Goal: Task Accomplishment & Management: Complete application form

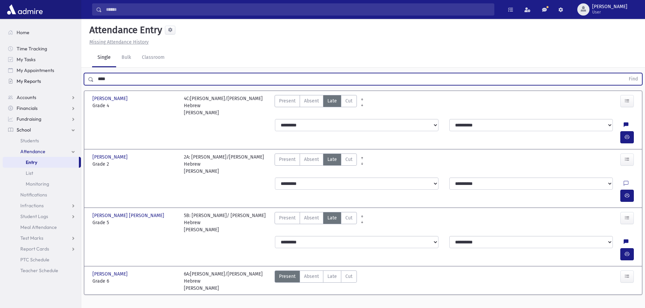
drag, startPoint x: 0, startPoint y: 0, endPoint x: 31, endPoint y: 80, distance: 86.1
click at [31, 80] on div "Search Results All Accounts" at bounding box center [322, 161] width 645 height 323
click at [624, 73] on button "Find" at bounding box center [632, 79] width 17 height 12
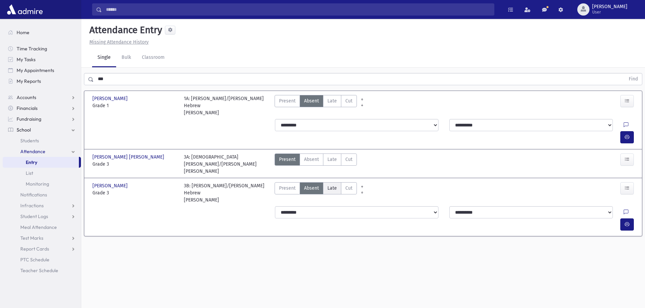
click at [327, 185] on span "Late" at bounding box center [331, 188] width 9 height 7
click at [628, 222] on icon "button" at bounding box center [626, 225] width 5 height 6
click at [328, 102] on span "Late" at bounding box center [331, 100] width 9 height 7
click at [631, 131] on button "button" at bounding box center [627, 137] width 14 height 12
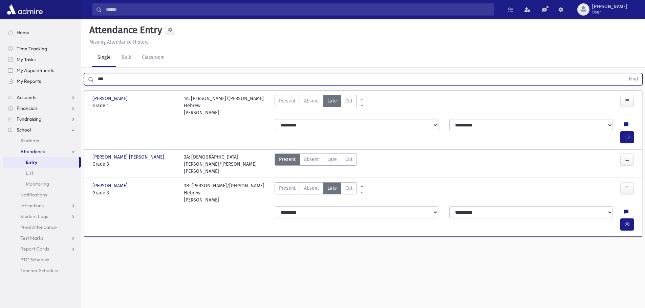
drag, startPoint x: 109, startPoint y: 82, endPoint x: 75, endPoint y: 78, distance: 34.0
click at [75, 78] on div "Search Results All Accounts" at bounding box center [322, 161] width 645 height 323
click at [624, 73] on button "Find" at bounding box center [632, 79] width 17 height 12
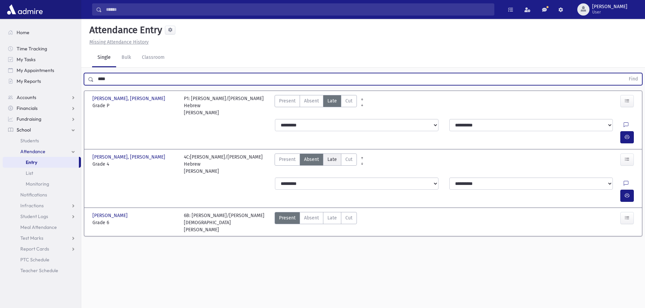
click at [330, 156] on span "Late" at bounding box center [331, 159] width 9 height 7
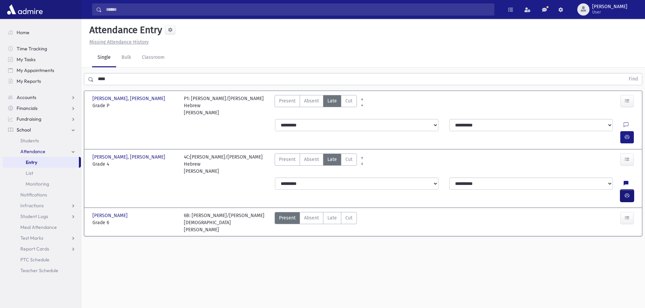
click at [628, 193] on icon "button" at bounding box center [626, 196] width 5 height 6
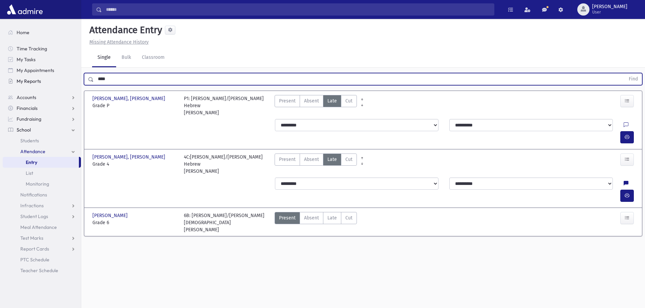
drag, startPoint x: 111, startPoint y: 84, endPoint x: 78, endPoint y: 83, distance: 33.2
click at [78, 83] on div "Search Results All Accounts" at bounding box center [322, 161] width 645 height 323
click at [624, 73] on button "Find" at bounding box center [632, 79] width 17 height 12
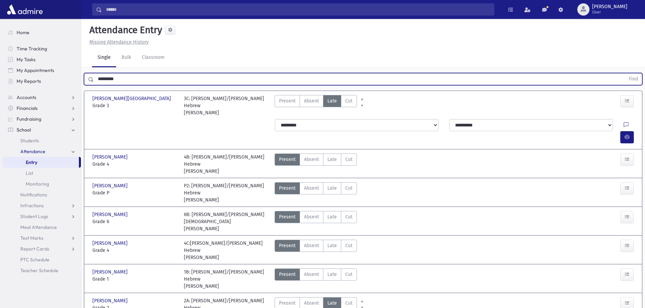
click at [624, 73] on button "Find" at bounding box center [632, 79] width 17 height 12
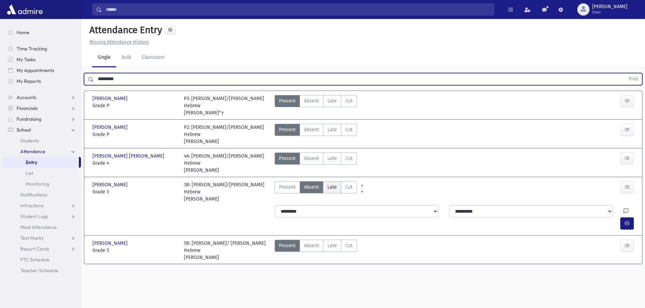
click at [337, 181] on label "Late Late" at bounding box center [332, 187] width 18 height 12
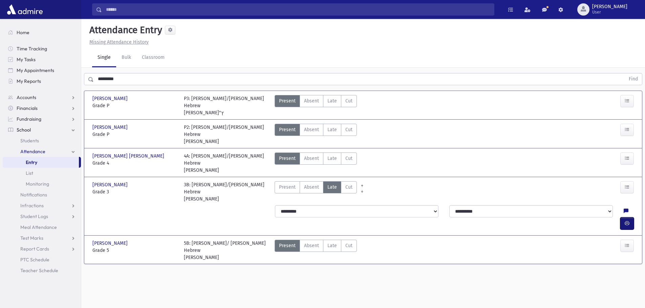
click at [623, 218] on button "button" at bounding box center [627, 224] width 14 height 12
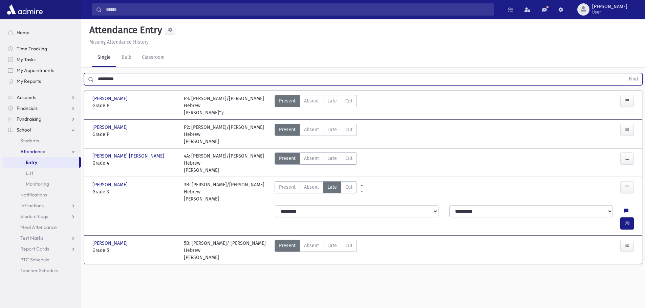
drag, startPoint x: 105, startPoint y: 74, endPoint x: 91, endPoint y: 78, distance: 14.7
click at [91, 75] on div "********* Find" at bounding box center [363, 79] width 558 height 12
click at [626, 221] on icon "button" at bounding box center [626, 224] width 5 height 6
click at [622, 218] on button "button" at bounding box center [627, 224] width 14 height 12
click at [624, 73] on button "Find" at bounding box center [632, 79] width 17 height 12
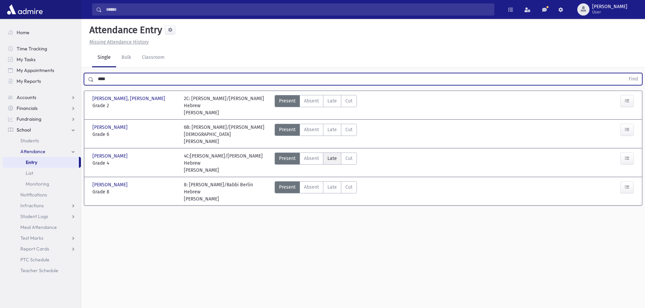
click at [330, 158] on span "Late" at bounding box center [331, 158] width 9 height 7
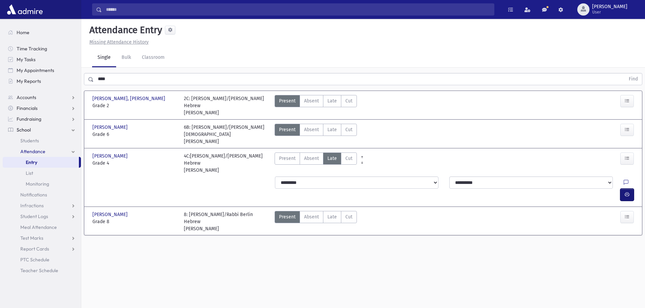
click at [629, 189] on button "button" at bounding box center [627, 195] width 14 height 12
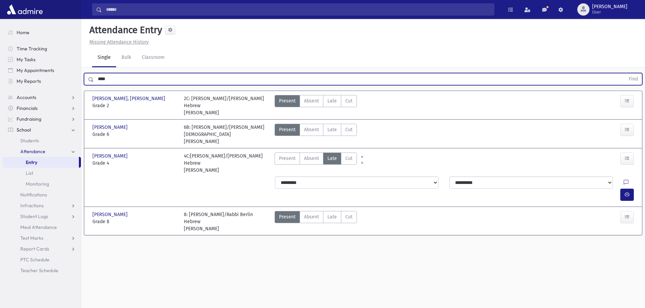
drag, startPoint x: 107, startPoint y: 76, endPoint x: 84, endPoint y: 87, distance: 25.4
click at [82, 83] on div "**** Find" at bounding box center [362, 78] width 563 height 20
click at [624, 73] on button "Find" at bounding box center [632, 79] width 17 height 12
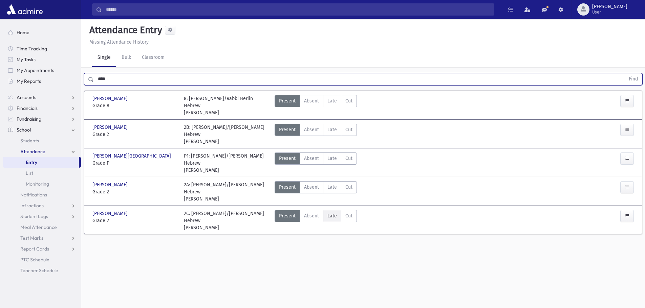
click at [333, 212] on span "Late" at bounding box center [331, 215] width 9 height 7
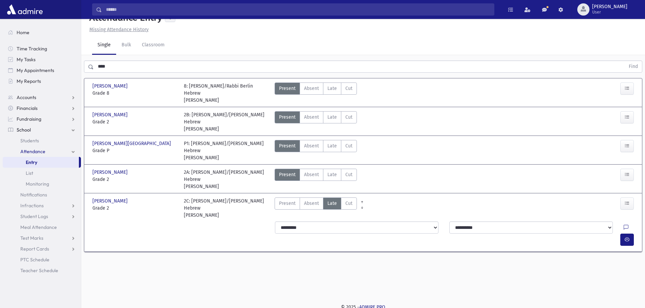
scroll to position [15, 0]
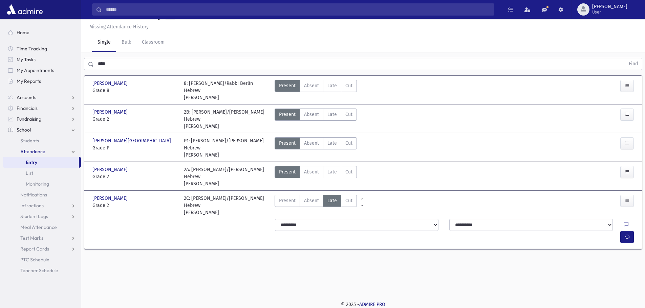
drag, startPoint x: 212, startPoint y: 207, endPoint x: 177, endPoint y: 189, distance: 39.8
click at [177, 194] on div "[PERSON_NAME][GEOGRAPHIC_DATA][PERSON_NAME][GEOGRAPHIC_DATA] Grade 2 Grade 2 2C…" at bounding box center [362, 205] width 553 height 23
click at [212, 216] on div "**********" at bounding box center [362, 231] width 553 height 30
drag, startPoint x: 209, startPoint y: 206, endPoint x: 185, endPoint y: 192, distance: 28.3
click at [185, 195] on div "2C: [PERSON_NAME]/[PERSON_NAME] Hebrew [PERSON_NAME]" at bounding box center [226, 205] width 85 height 21
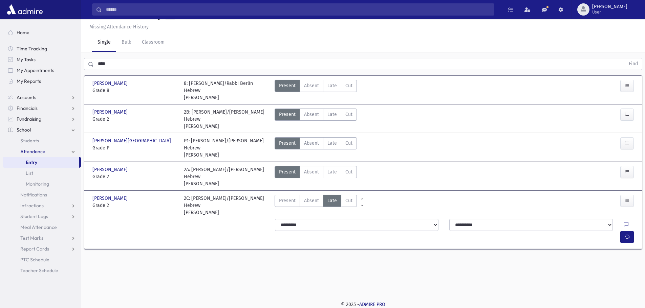
click at [185, 195] on div "2C: [PERSON_NAME]/[PERSON_NAME] Hebrew [PERSON_NAME]" at bounding box center [226, 205] width 85 height 21
click at [98, 202] on span "Grade 2" at bounding box center [134, 205] width 85 height 7
click at [174, 195] on div "[PERSON_NAME][GEOGRAPHIC_DATA][PERSON_NAME][GEOGRAPHIC_DATA]" at bounding box center [134, 198] width 85 height 7
drag, startPoint x: 183, startPoint y: 192, endPoint x: 211, endPoint y: 207, distance: 31.4
click at [210, 206] on div "2C: [PERSON_NAME]/[PERSON_NAME] Hebrew [PERSON_NAME]" at bounding box center [225, 205] width 91 height 21
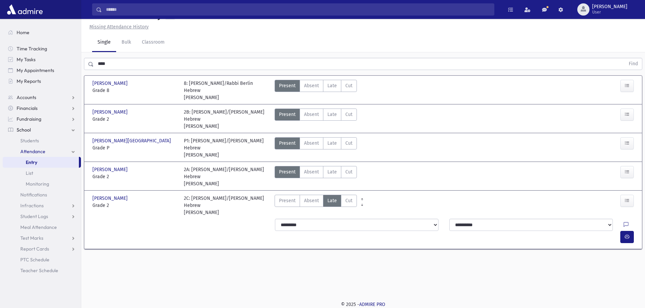
click at [211, 207] on div "2C: [PERSON_NAME]/[PERSON_NAME] Hebrew [PERSON_NAME]" at bounding box center [226, 205] width 85 height 21
drag, startPoint x: 184, startPoint y: 190, endPoint x: 210, endPoint y: 204, distance: 29.2
click at [210, 204] on div "2C: [PERSON_NAME]/[PERSON_NAME] Hebrew [PERSON_NAME]" at bounding box center [225, 205] width 91 height 21
click at [212, 204] on div "2C: [PERSON_NAME]/[PERSON_NAME] Hebrew [PERSON_NAME]" at bounding box center [226, 205] width 85 height 21
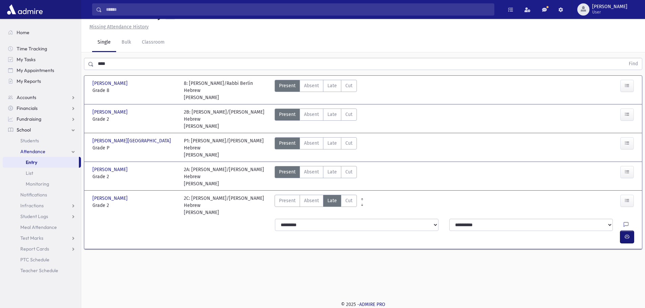
click at [626, 234] on icon "button" at bounding box center [626, 237] width 5 height 6
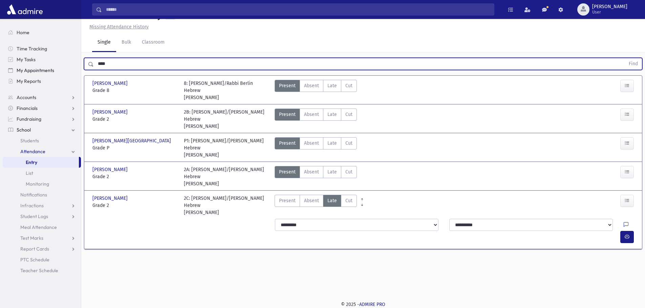
drag, startPoint x: 114, startPoint y: 62, endPoint x: 68, endPoint y: 70, distance: 46.5
click at [69, 70] on div "Search Results All Accounts" at bounding box center [322, 146] width 645 height 323
type input "****"
click at [624, 58] on button "Find" at bounding box center [632, 64] width 17 height 12
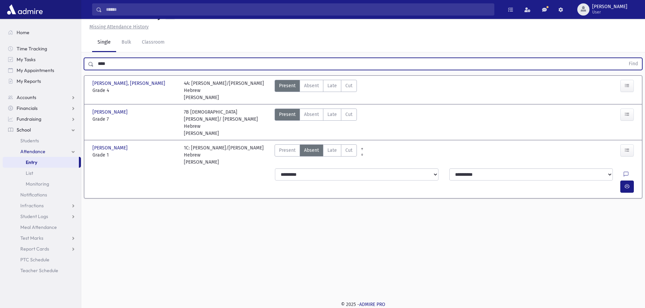
drag, startPoint x: 330, startPoint y: 129, endPoint x: 333, endPoint y: 138, distance: 9.8
click at [330, 147] on span "Late" at bounding box center [331, 150] width 9 height 7
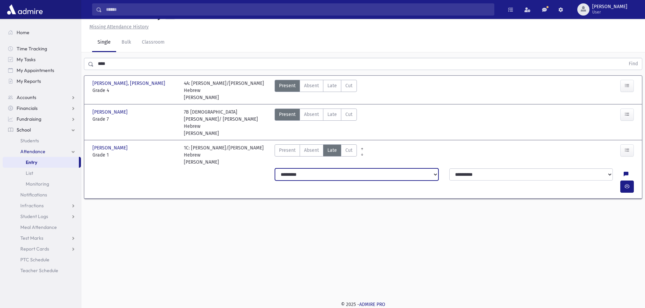
drag, startPoint x: 333, startPoint y: 143, endPoint x: 333, endPoint y: 152, distance: 8.8
click at [333, 169] on select "**********" at bounding box center [356, 175] width 163 height 12
select select "*******"
click at [275, 169] on select "**********" at bounding box center [356, 175] width 163 height 12
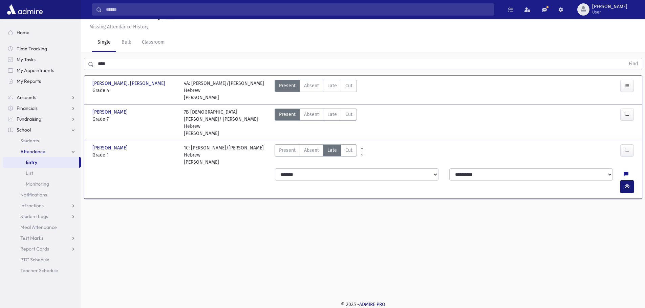
click at [626, 184] on icon "button" at bounding box center [626, 187] width 5 height 6
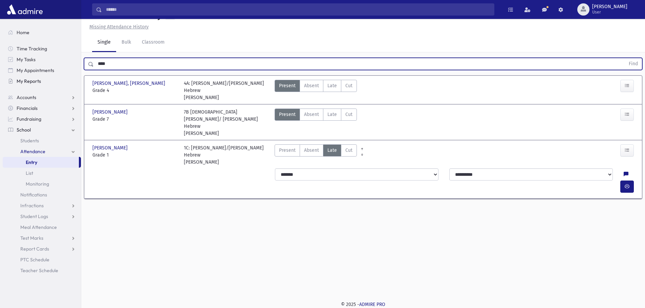
drag, startPoint x: 80, startPoint y: 69, endPoint x: 49, endPoint y: 81, distance: 33.0
click at [50, 78] on div "Search Results All Accounts" at bounding box center [322, 146] width 645 height 323
type input "*****"
click at [624, 58] on button "Find" at bounding box center [632, 64] width 17 height 12
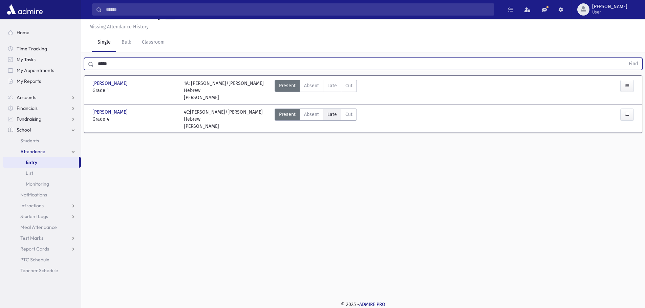
click at [330, 111] on span "Late" at bounding box center [331, 114] width 9 height 7
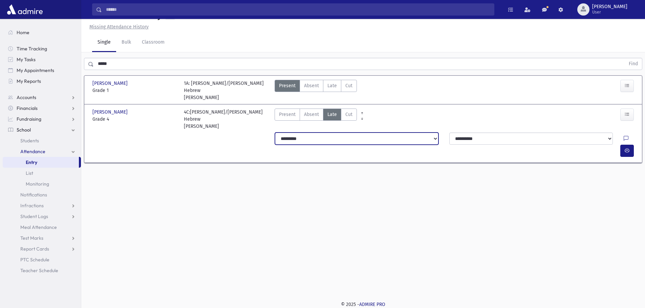
click at [327, 133] on select "**********" at bounding box center [356, 139] width 163 height 12
select select "*******"
click at [275, 133] on select "**********" at bounding box center [356, 139] width 163 height 12
click at [629, 145] on button "button" at bounding box center [627, 151] width 14 height 12
drag, startPoint x: 113, startPoint y: 65, endPoint x: 42, endPoint y: 84, distance: 74.2
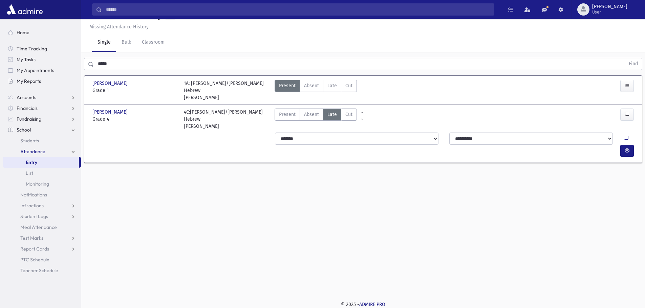
click at [43, 81] on div "Search Results All Accounts" at bounding box center [322, 146] width 645 height 323
